Goal: Information Seeking & Learning: Find specific fact

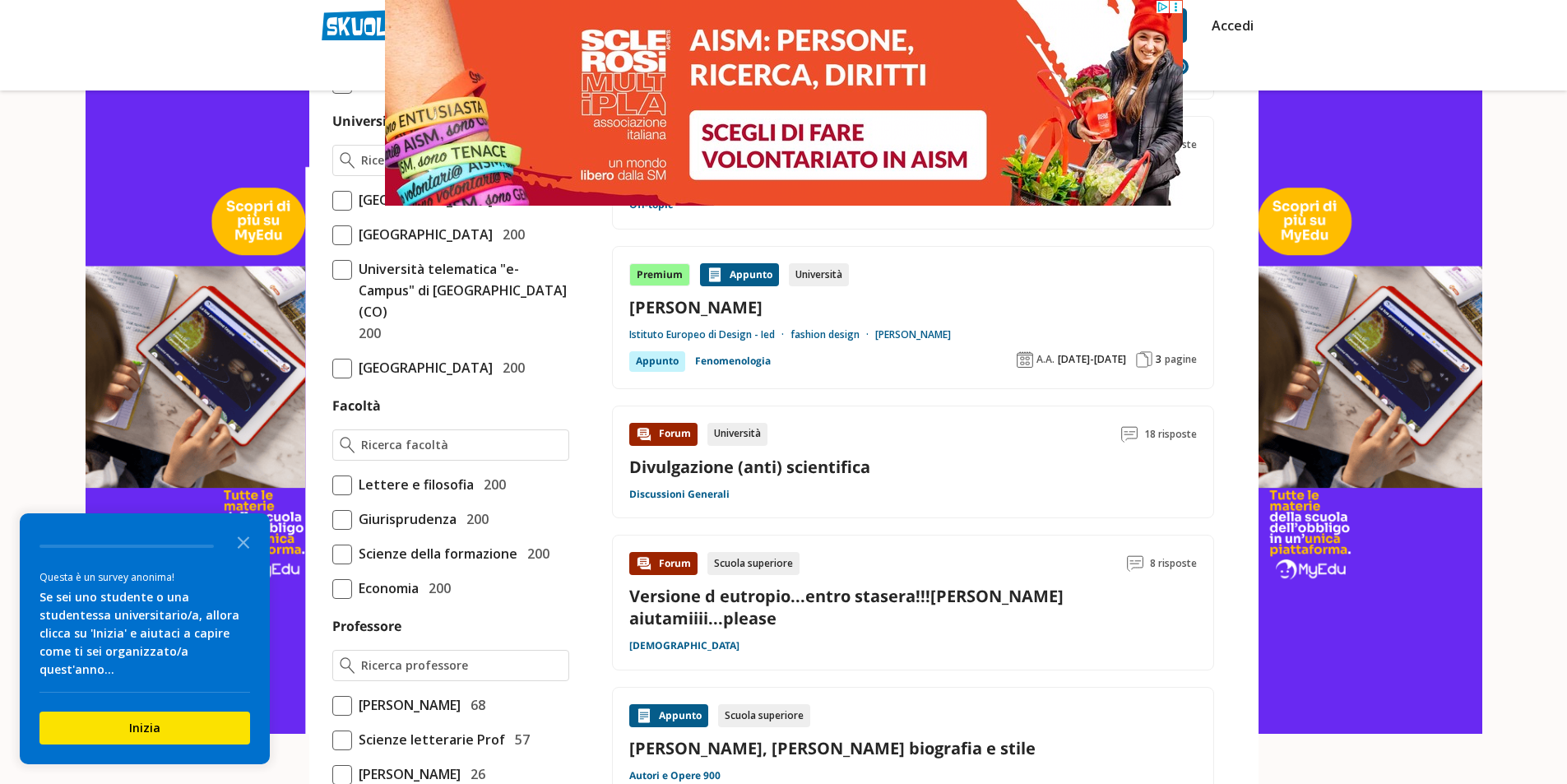
scroll to position [740, 0]
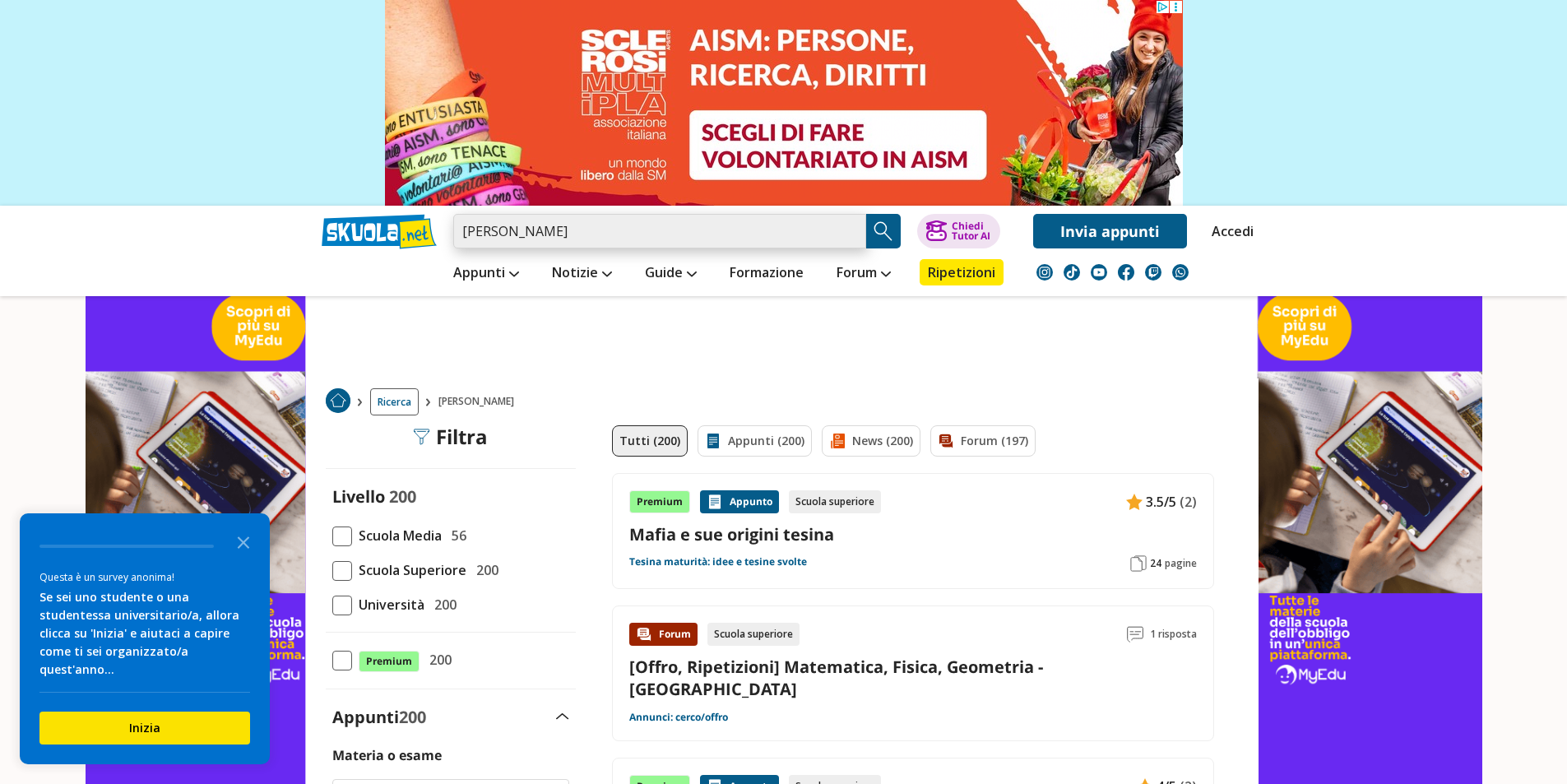
click at [584, 233] on input "tommaso buscehtta" at bounding box center [660, 230] width 413 height 35
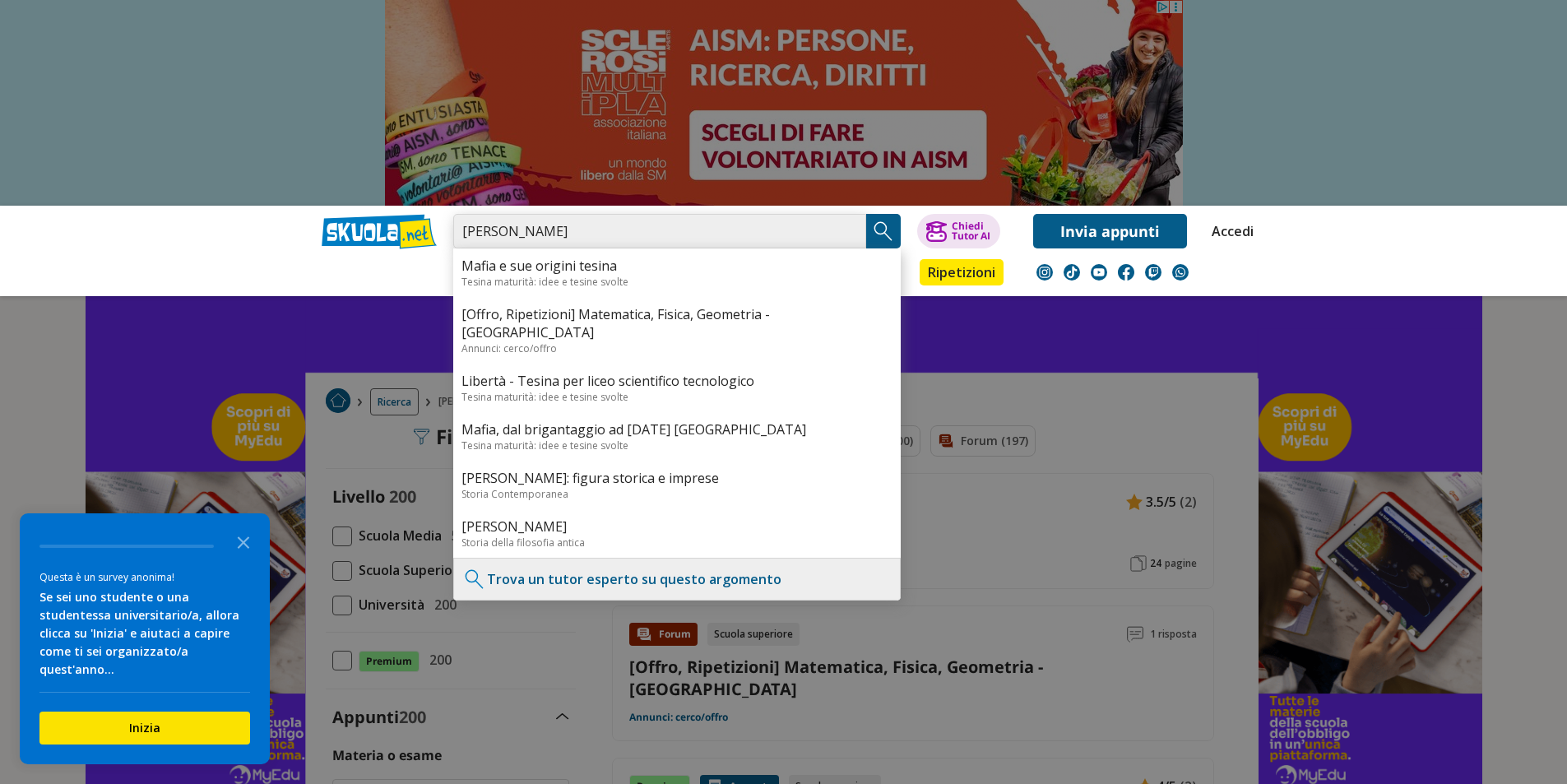
click at [569, 246] on input "tommaso buscehtta" at bounding box center [660, 230] width 413 height 35
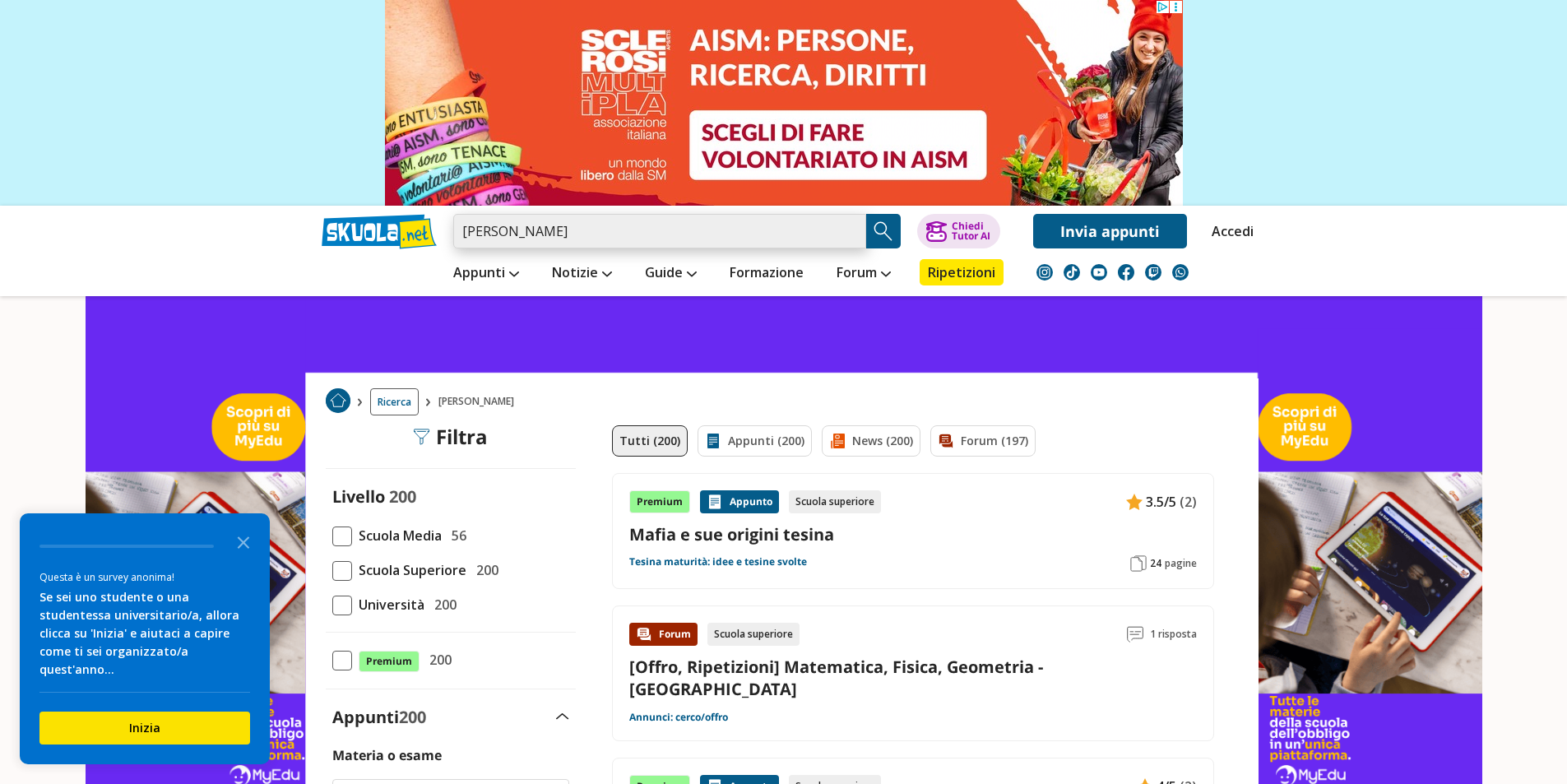
click at [568, 241] on input "tommaso buscehtta" at bounding box center [660, 230] width 413 height 35
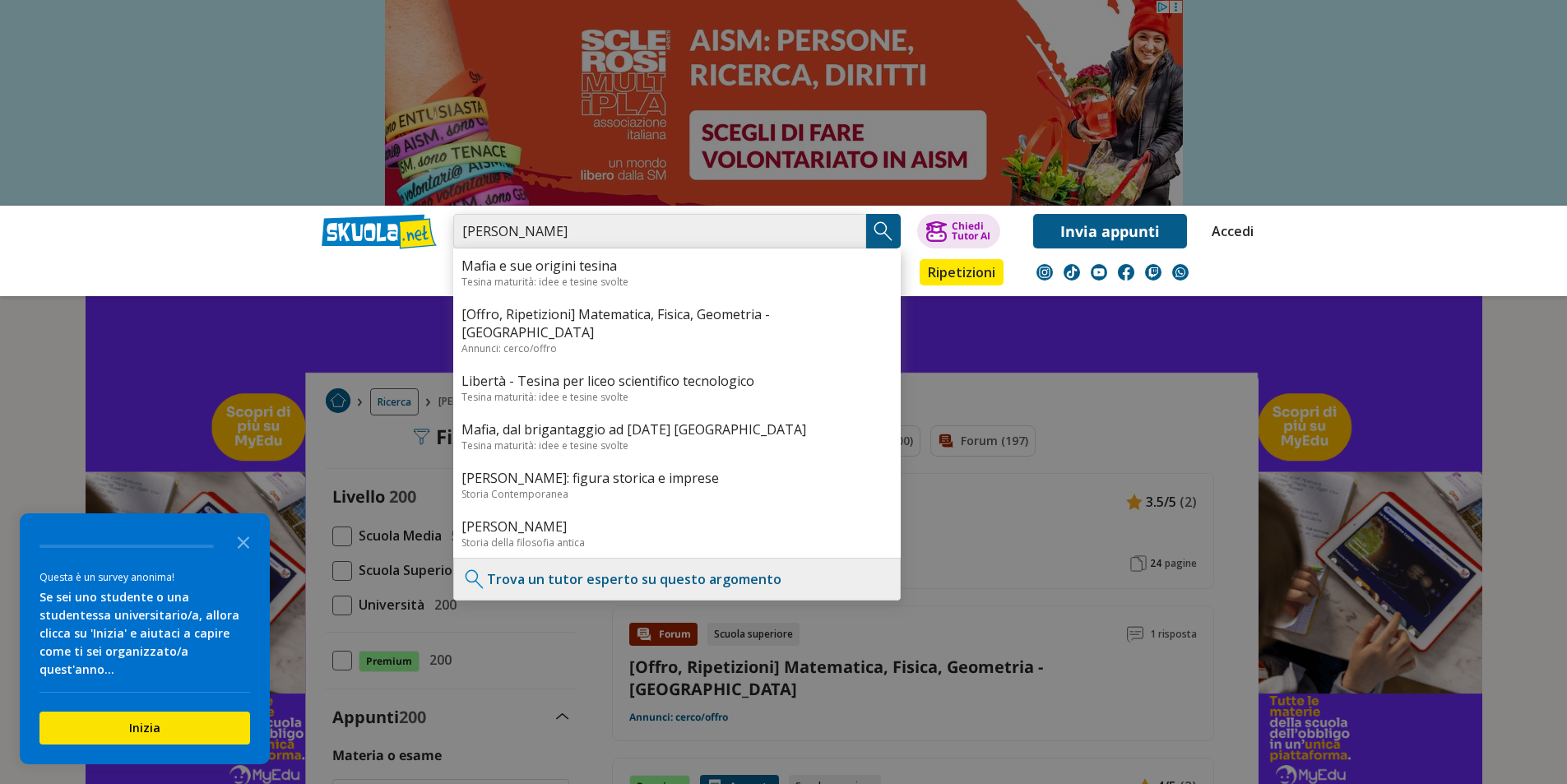
click at [568, 237] on input "tommaso buscehtta" at bounding box center [660, 230] width 413 height 35
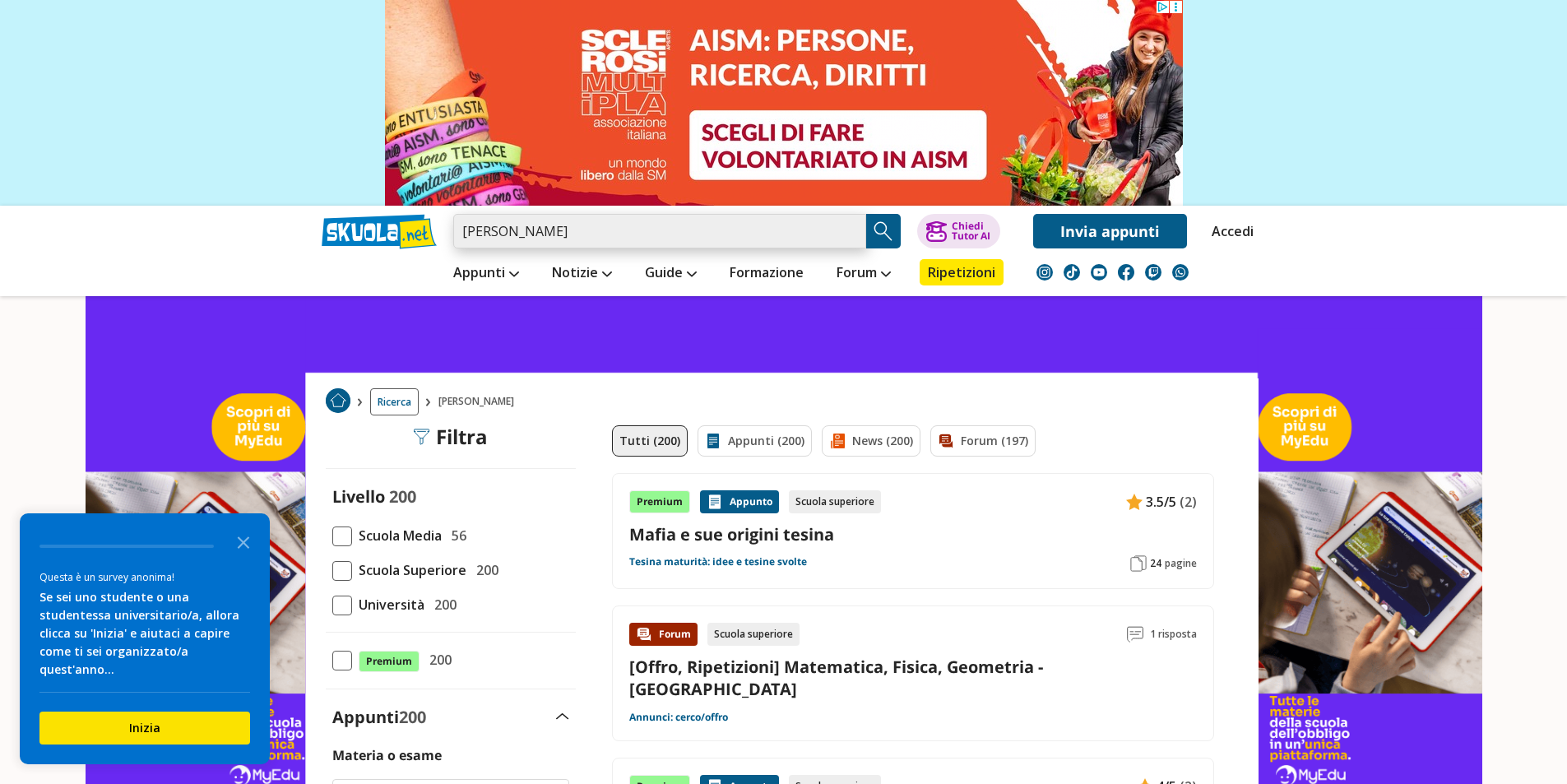
click at [568, 237] on input "tommaso buscehtta" at bounding box center [660, 230] width 413 height 35
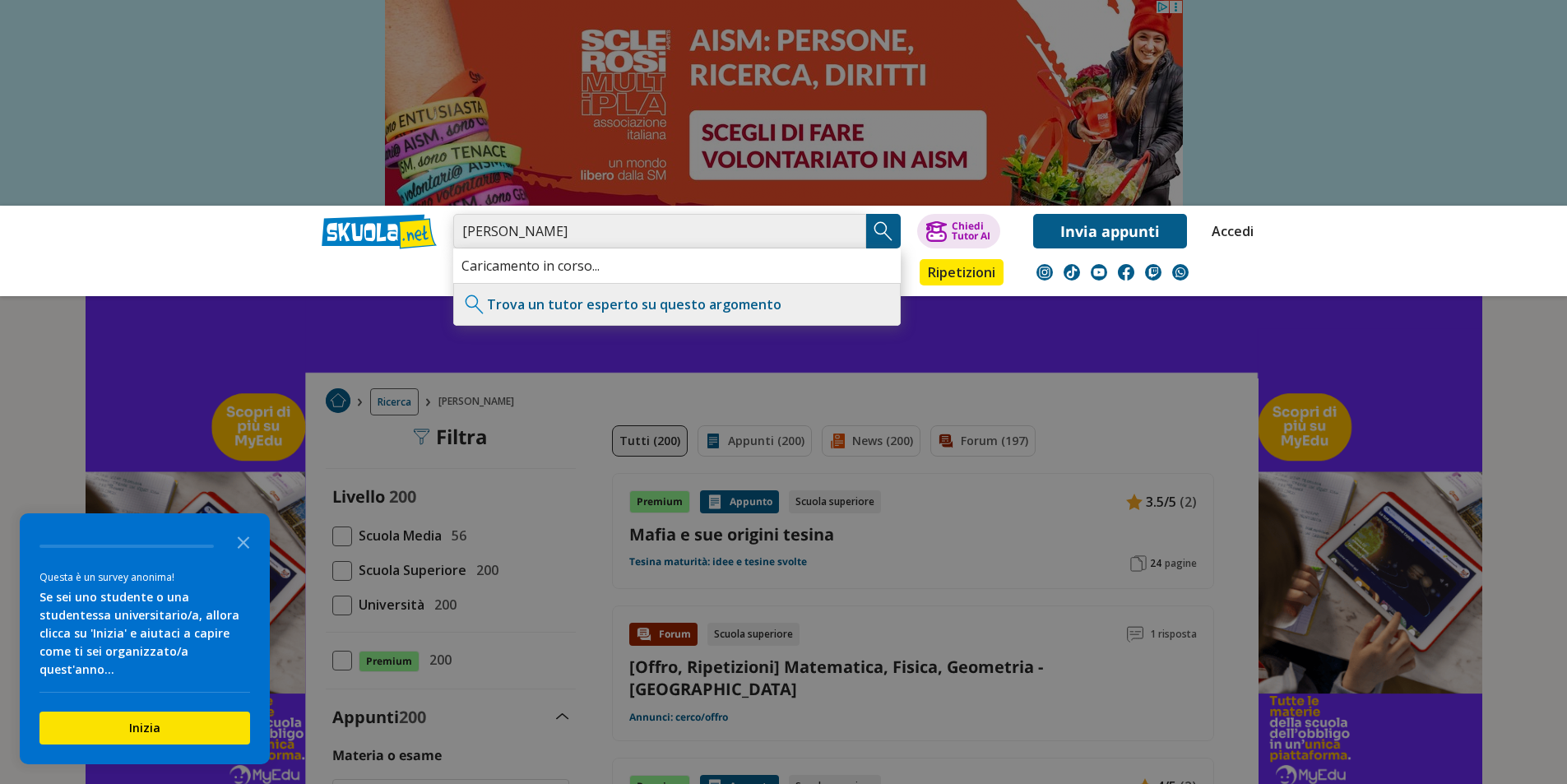
type input "tommaso buscetta"
